Goal: Navigation & Orientation: Find specific page/section

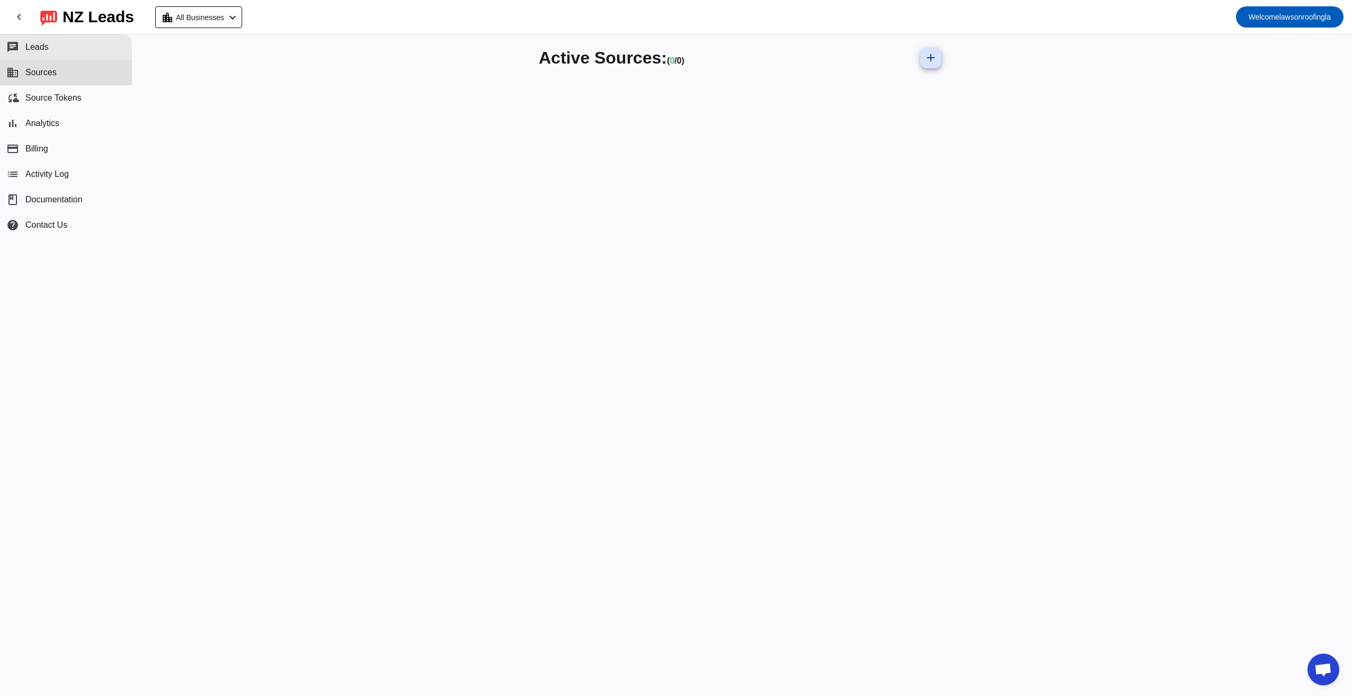
click at [36, 46] on span "Leads" at bounding box center [36, 47] width 23 height 10
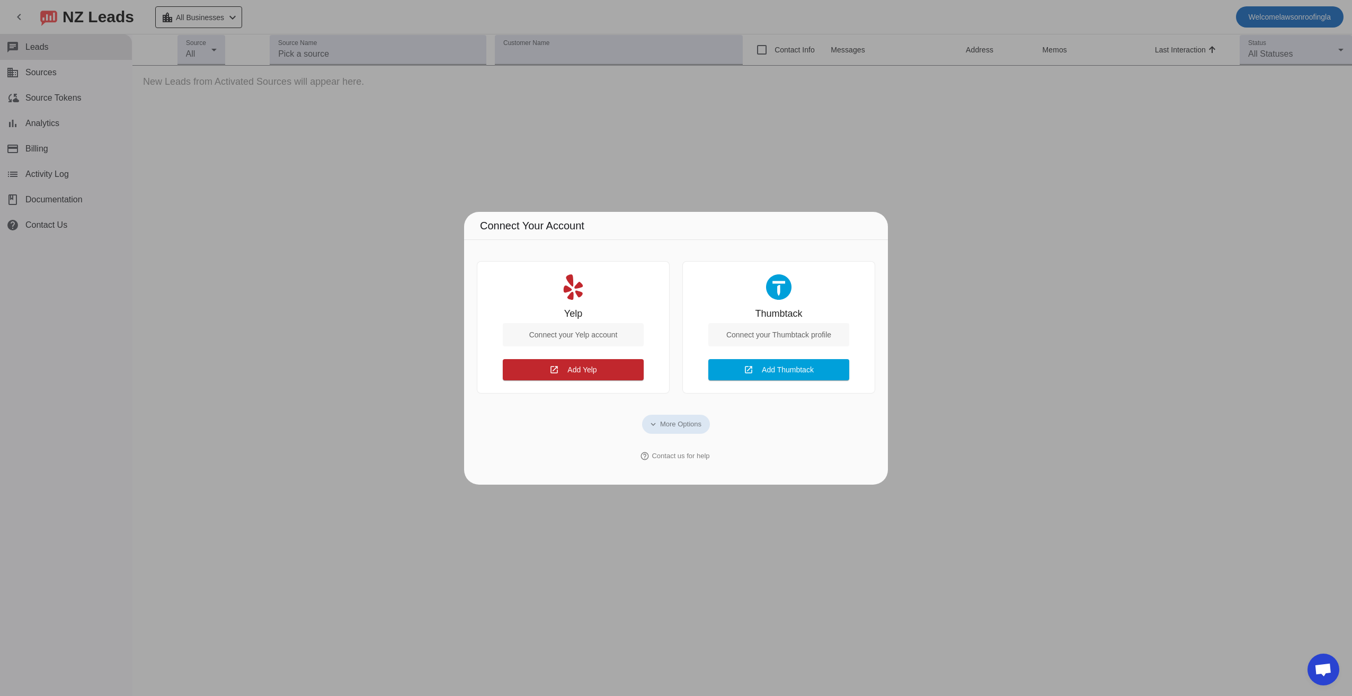
click at [596, 154] on div at bounding box center [676, 348] width 1352 height 696
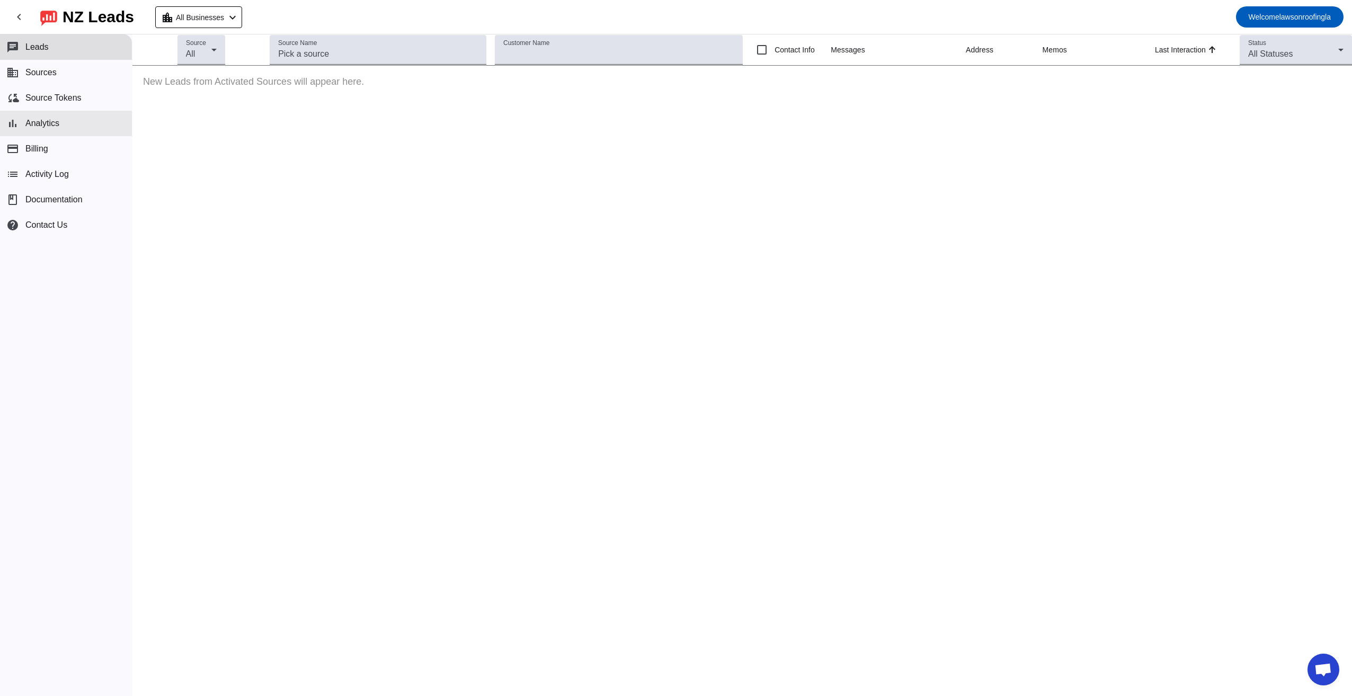
click at [42, 127] on span "Analytics" at bounding box center [42, 124] width 34 height 10
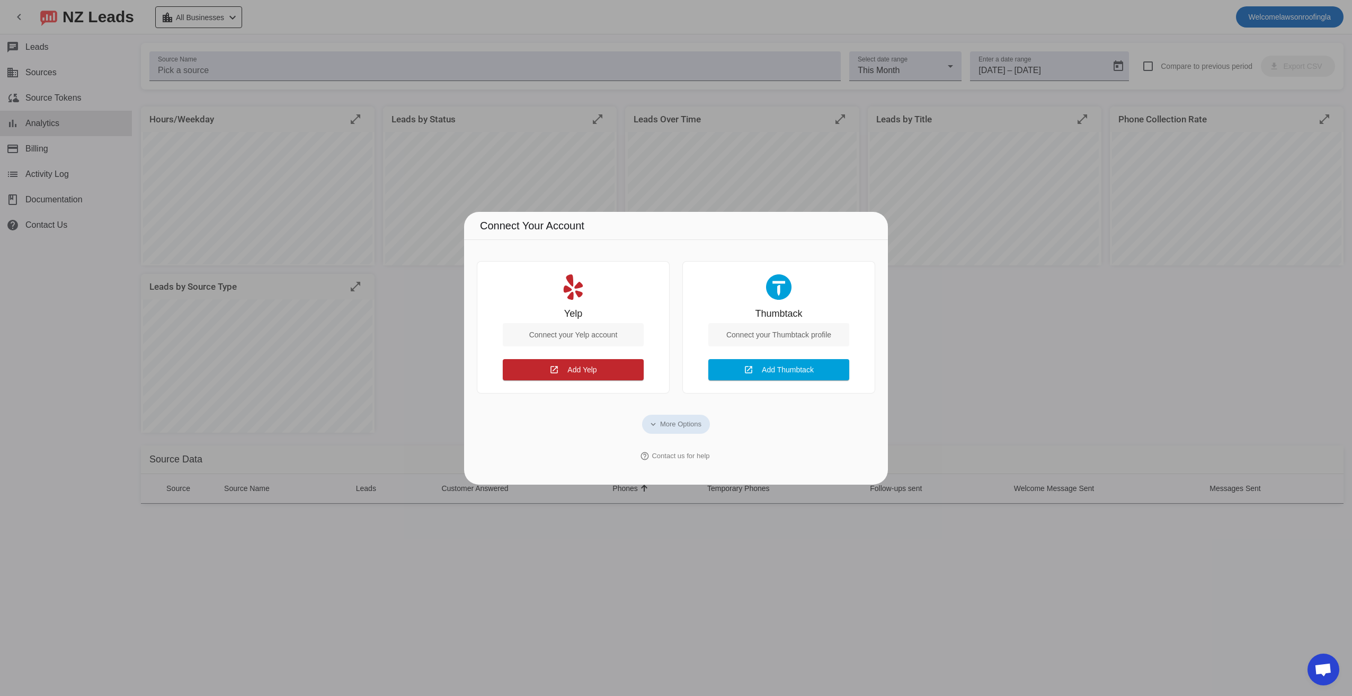
click at [451, 521] on div at bounding box center [676, 348] width 1352 height 696
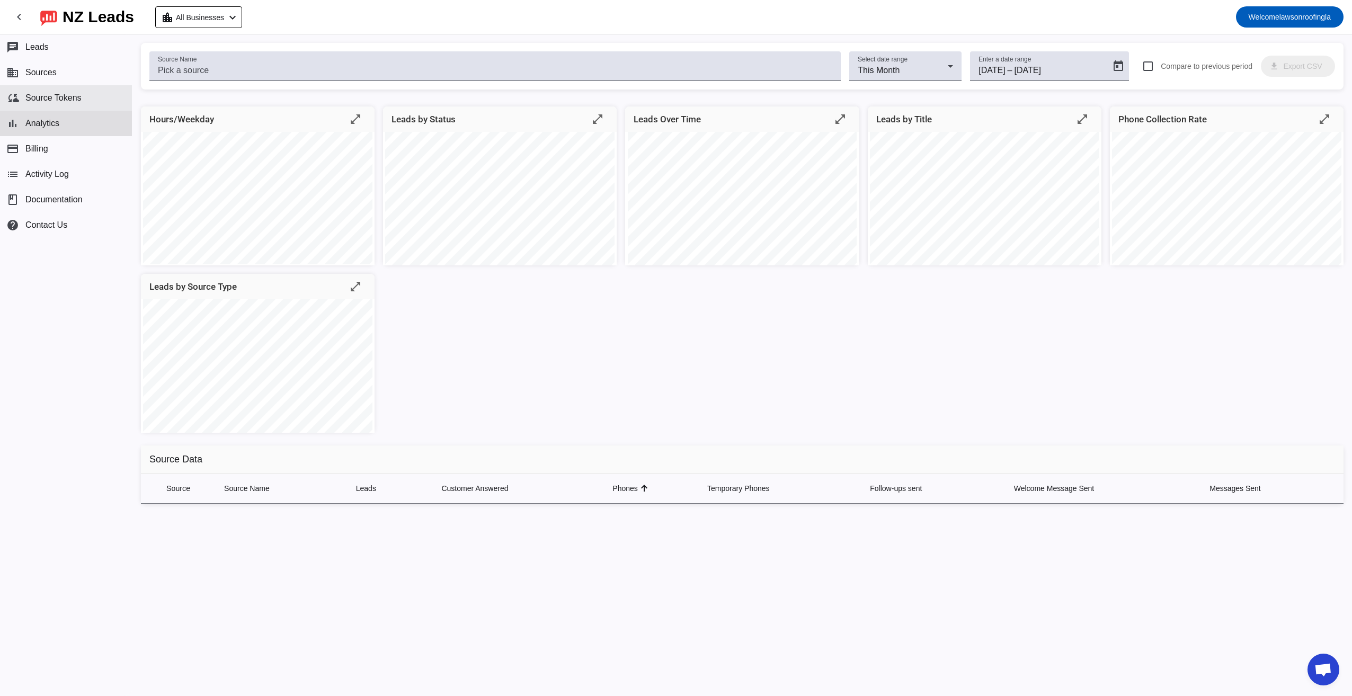
click at [41, 93] on span "Source Tokens" at bounding box center [53, 98] width 56 height 10
